Goal: Task Accomplishment & Management: Use online tool/utility

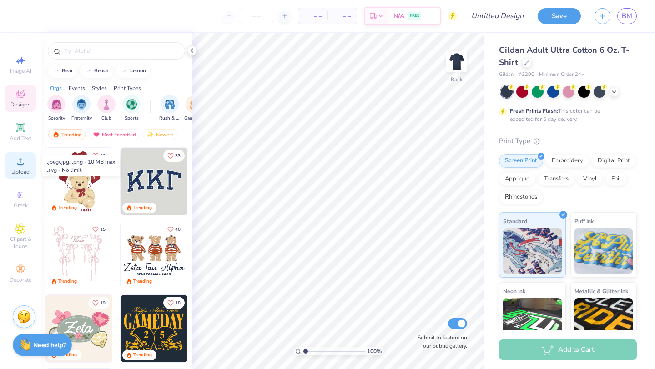
click at [14, 166] on div "Upload" at bounding box center [21, 165] width 32 height 27
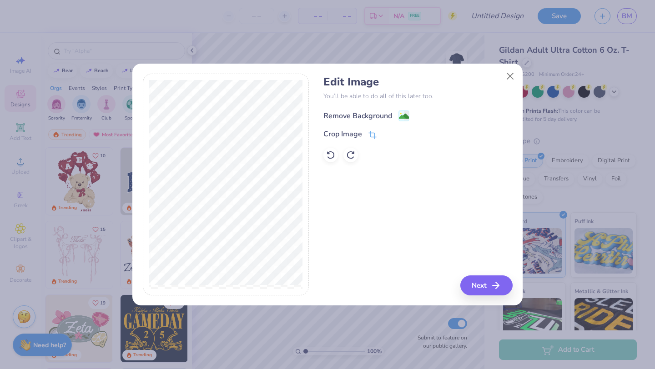
click at [404, 114] on image at bounding box center [404, 116] width 10 height 10
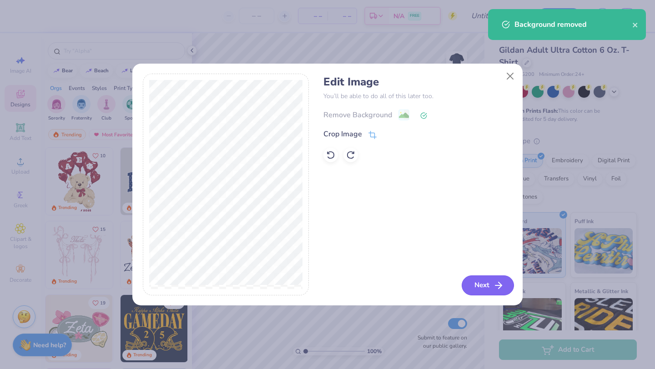
click at [487, 287] on button "Next" at bounding box center [488, 286] width 52 height 20
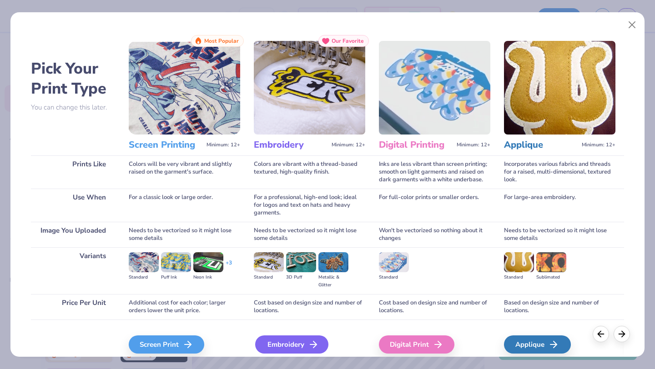
click at [274, 347] on div "Embroidery" at bounding box center [291, 345] width 73 height 18
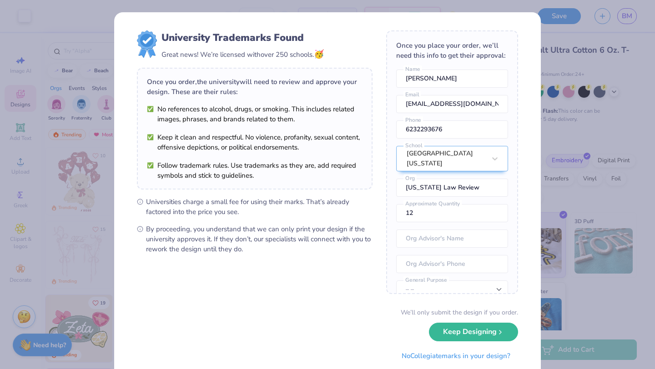
click at [358, 127] on body "Art colors – – Per Item – – Total Est. Delivery N/A FREE Design Title Save BM I…" at bounding box center [327, 184] width 655 height 369
type input "3.00"
click at [461, 330] on button "Keep Designing" at bounding box center [473, 330] width 89 height 19
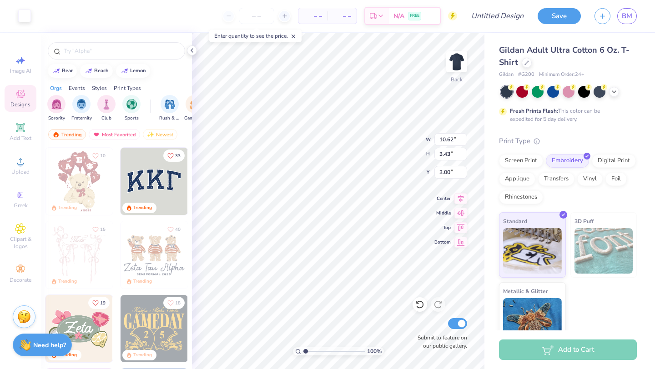
type input "10.62"
type input "3.43"
type input "3.29"
type input "9.03"
type input "2.92"
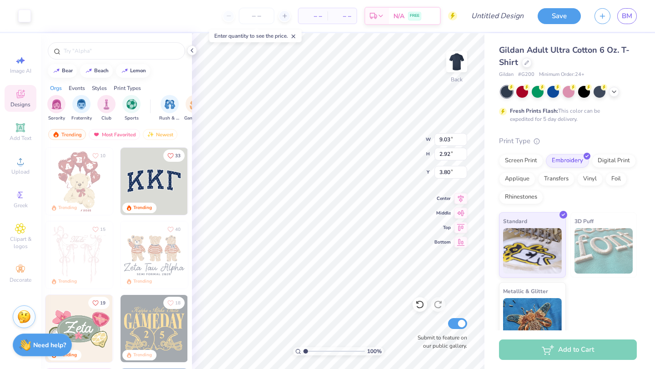
type input "3.28"
click at [194, 51] on icon at bounding box center [191, 50] width 7 height 7
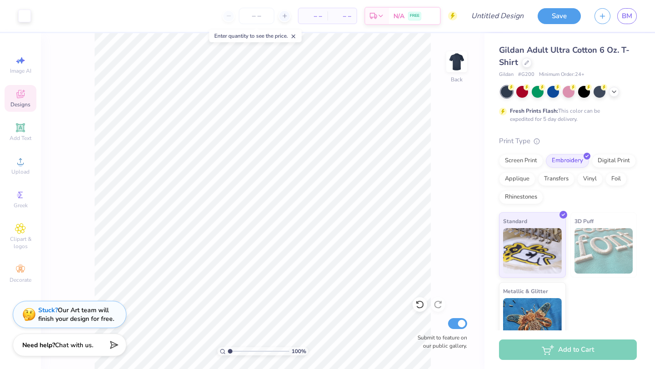
click at [315, 17] on span "– –" at bounding box center [313, 16] width 18 height 10
click at [486, 16] on input "Design Title" at bounding box center [508, 16] width 45 height 18
type input "ALR T-shirts"
click at [552, 20] on button "Save" at bounding box center [559, 15] width 43 height 16
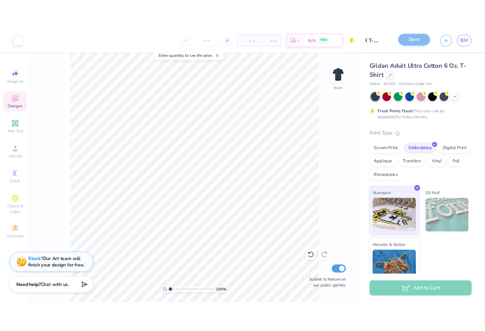
scroll to position [0, 0]
